Goal: Information Seeking & Learning: Learn about a topic

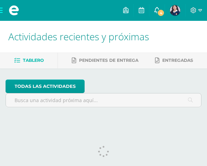
click at [157, 9] on icon at bounding box center [157, 10] width 6 height 6
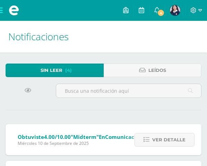
click at [3, 10] on span at bounding box center [14, 10] width 28 height 21
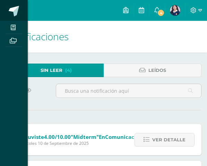
click at [14, 17] on link at bounding box center [14, 10] width 28 height 21
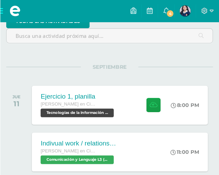
scroll to position [69, 0]
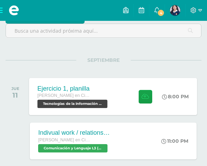
click at [84, 99] on div "[PERSON_NAME] en Ciencias y Letras" at bounding box center [73, 96] width 72 height 8
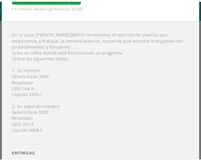
scroll to position [68, 0]
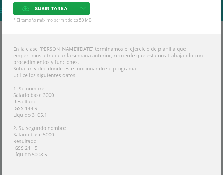
click at [85, 105] on div "En la clase [PERSON_NAME][DATE] terminamos el ejercicio de planilla que empezam…" at bounding box center [111, 121] width 219 height 175
click at [86, 145] on div "En la clase [PERSON_NAME][DATE] terminamos el ejercicio de planilla que empezam…" at bounding box center [111, 121] width 219 height 175
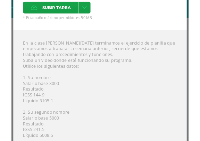
scroll to position [85, 0]
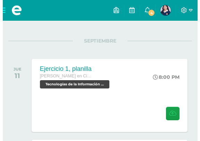
scroll to position [69, 0]
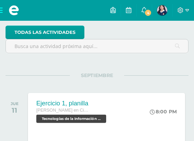
click at [76, 102] on div "Ejercicio 1, planilla" at bounding box center [72, 103] width 72 height 7
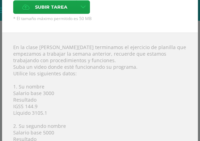
scroll to position [104, 0]
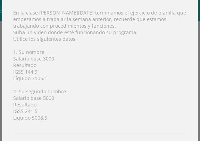
click at [117, 61] on div "En la clase de hoy terminamos el ejercicio de planilla que empezamos a trabajar…" at bounding box center [99, 85] width 195 height 175
click at [122, 62] on div "En la clase de hoy terminamos el ejercicio de planilla que empezamos a trabajar…" at bounding box center [99, 85] width 195 height 175
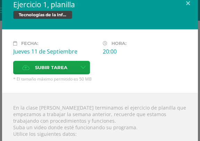
scroll to position [0, 0]
